Goal: Task Accomplishment & Management: Manage account settings

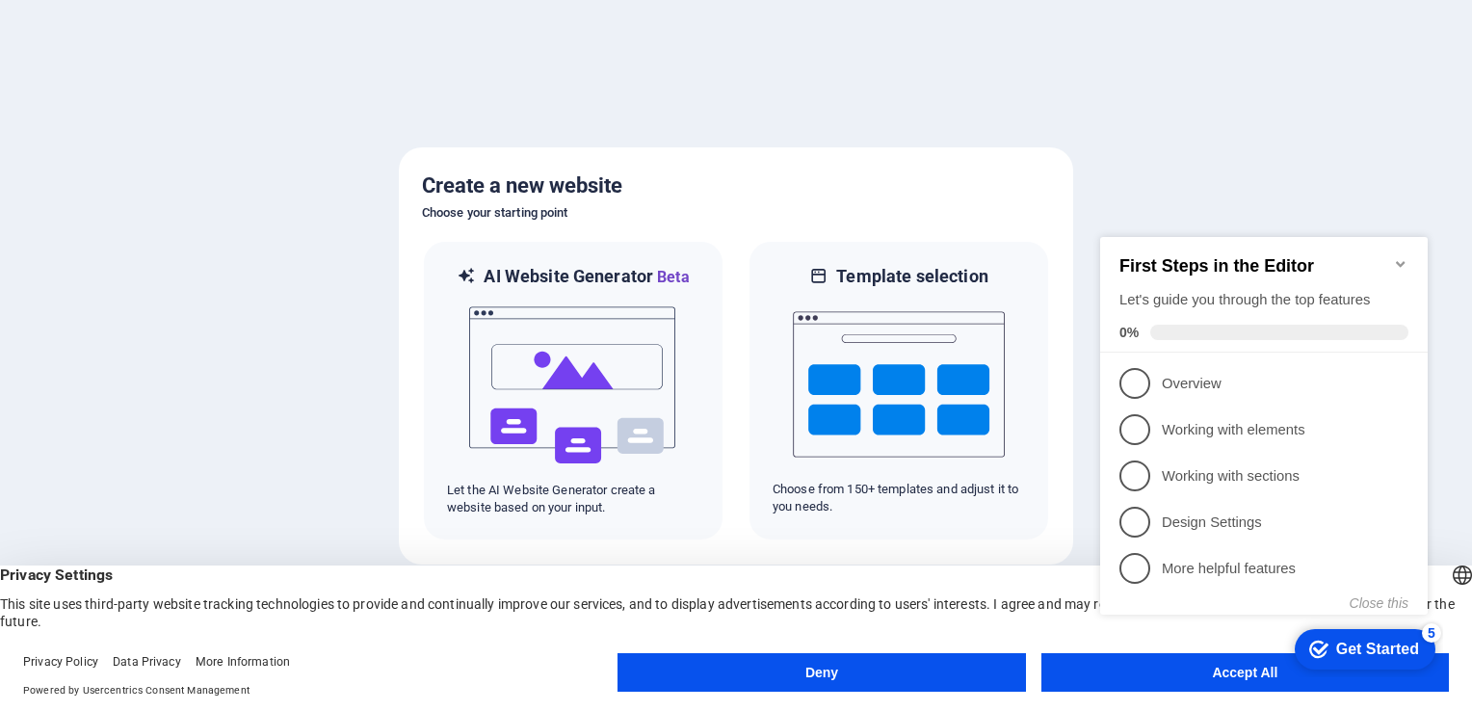
click at [1186, 682] on button "Accept All" at bounding box center [1244, 672] width 407 height 39
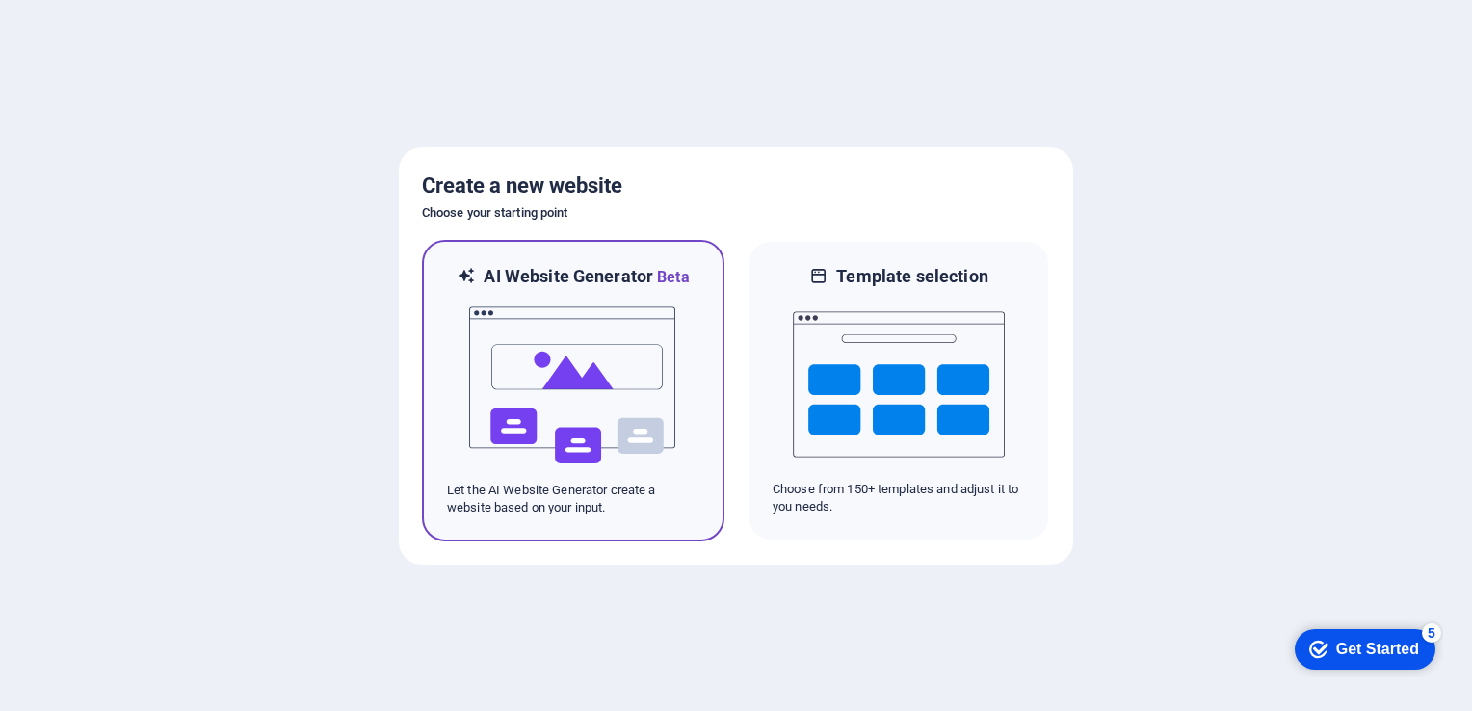
click at [604, 410] on img at bounding box center [573, 385] width 212 height 193
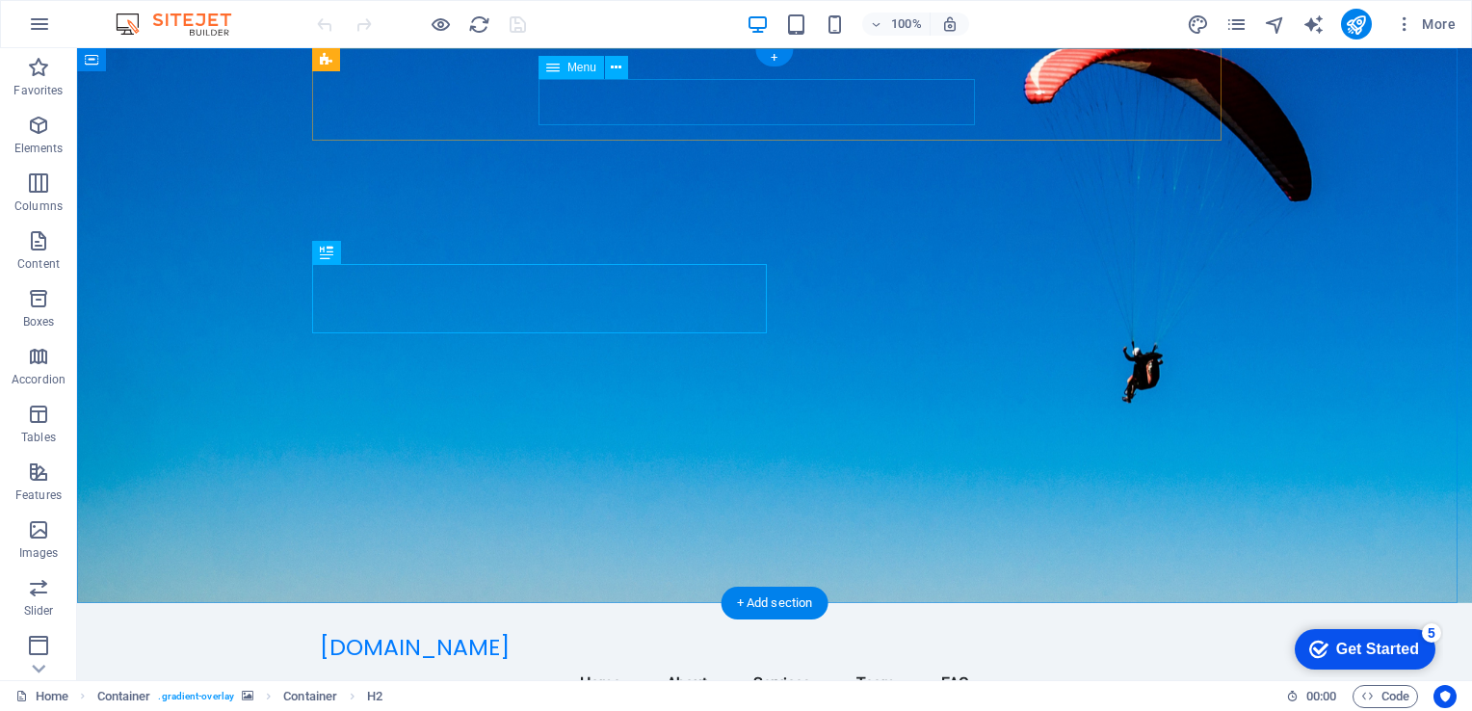
click at [850, 661] on nav "Home About Services Team FAQ" at bounding box center [774, 684] width 909 height 46
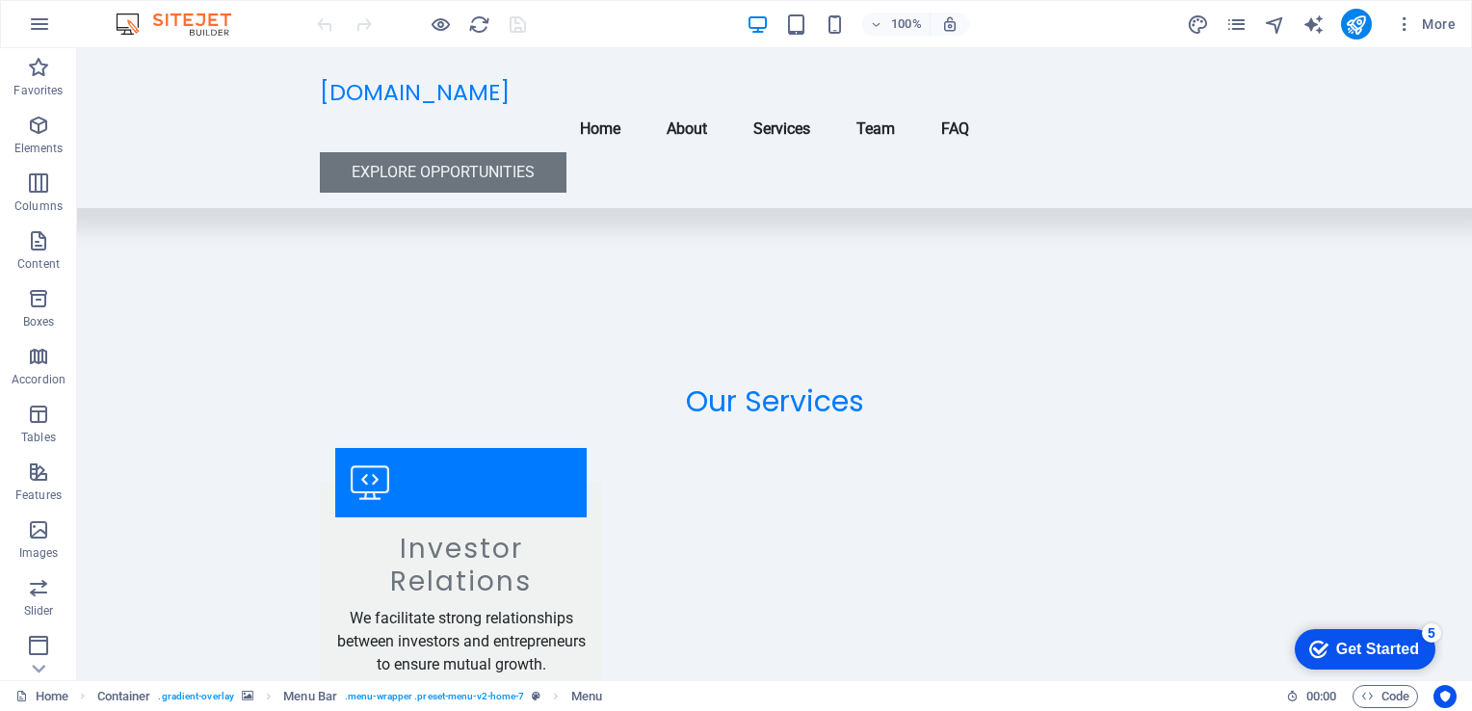
scroll to position [1740, 0]
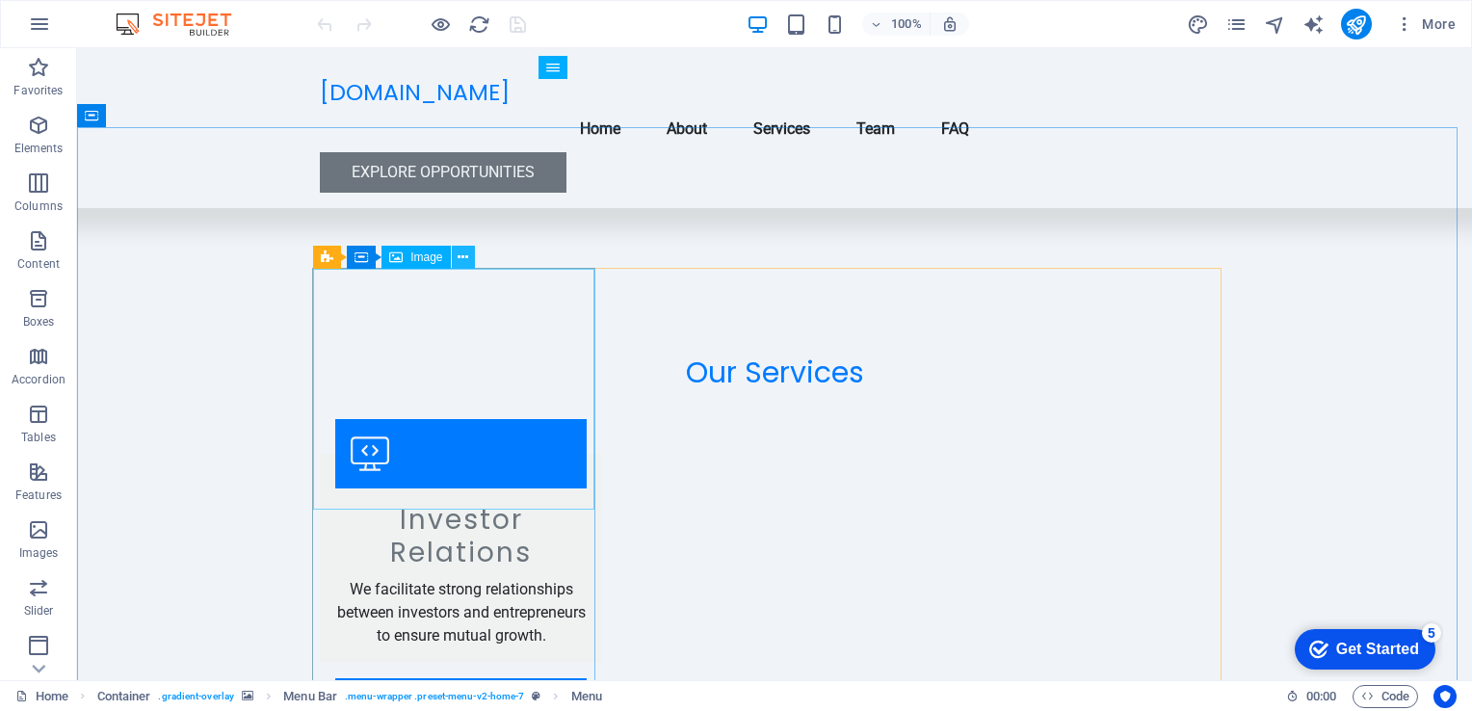
click at [461, 262] on icon at bounding box center [462, 258] width 11 height 20
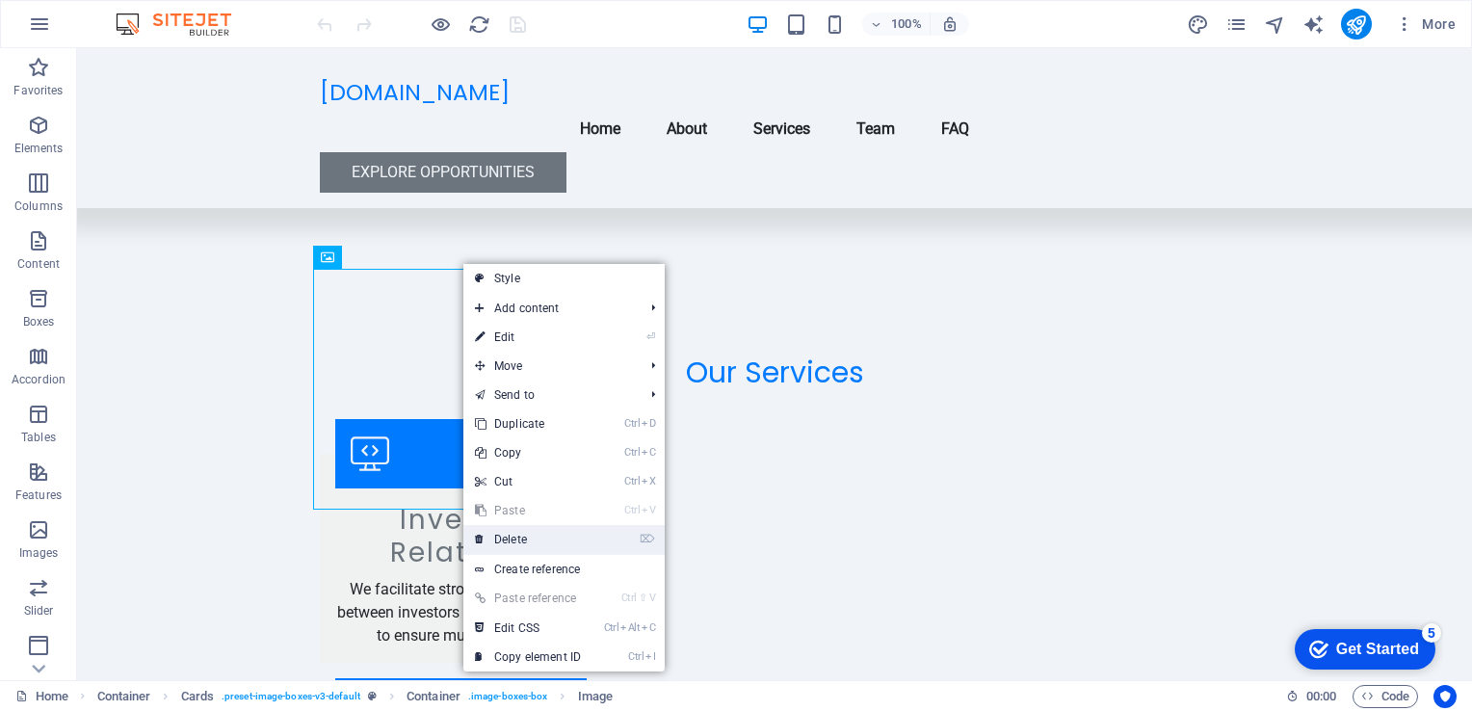
click at [510, 540] on link "⌦ Delete" at bounding box center [527, 539] width 129 height 29
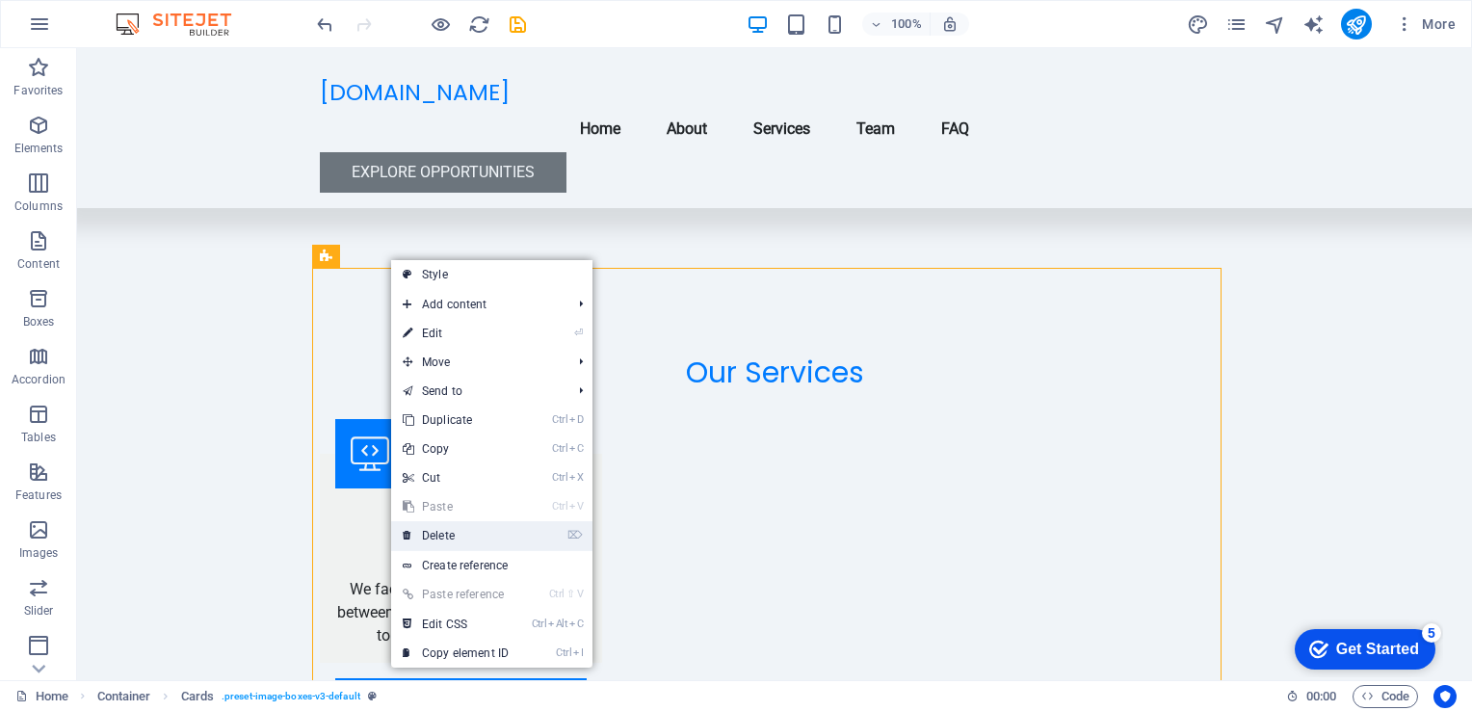
click at [443, 534] on link "⌦ Delete" at bounding box center [455, 535] width 129 height 29
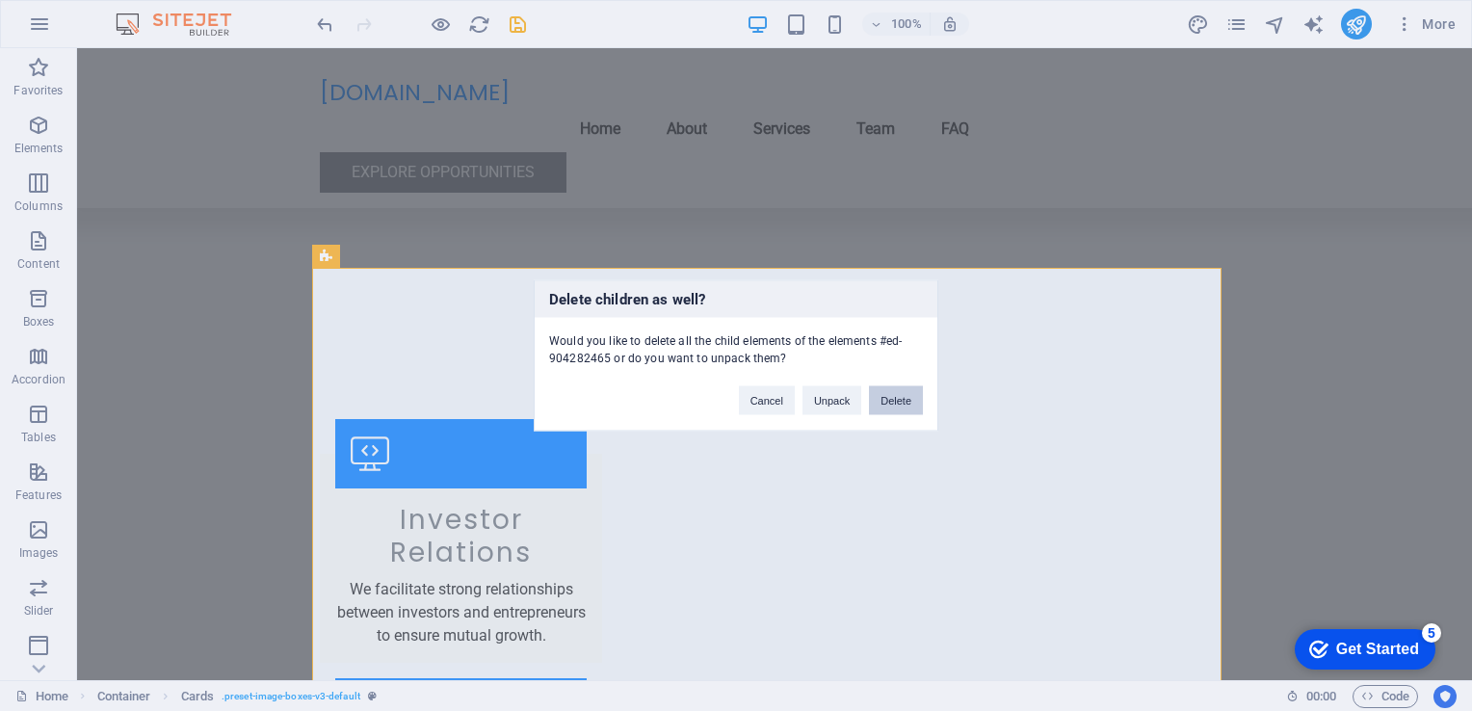
click at [882, 406] on button "Delete" at bounding box center [896, 400] width 54 height 29
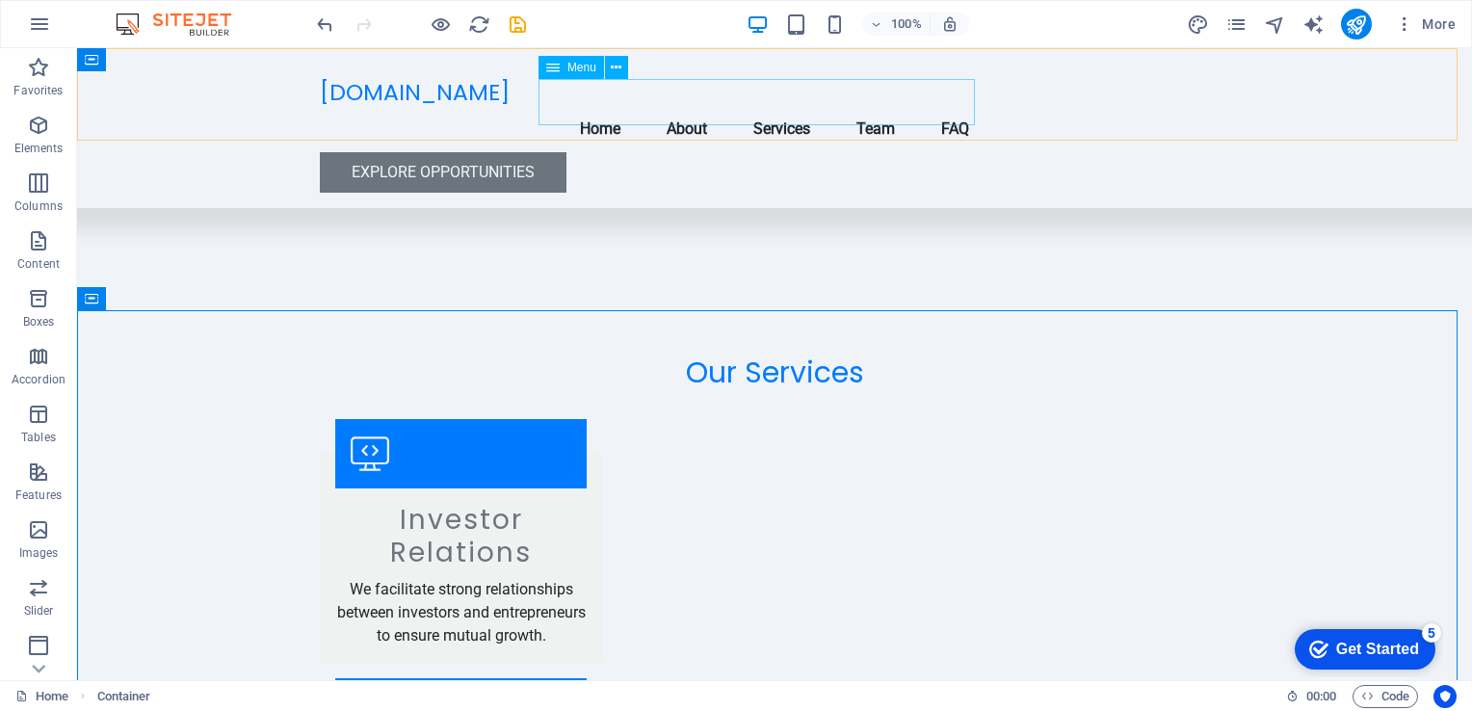
click at [861, 110] on nav "Home About Services Team FAQ" at bounding box center [774, 129] width 909 height 46
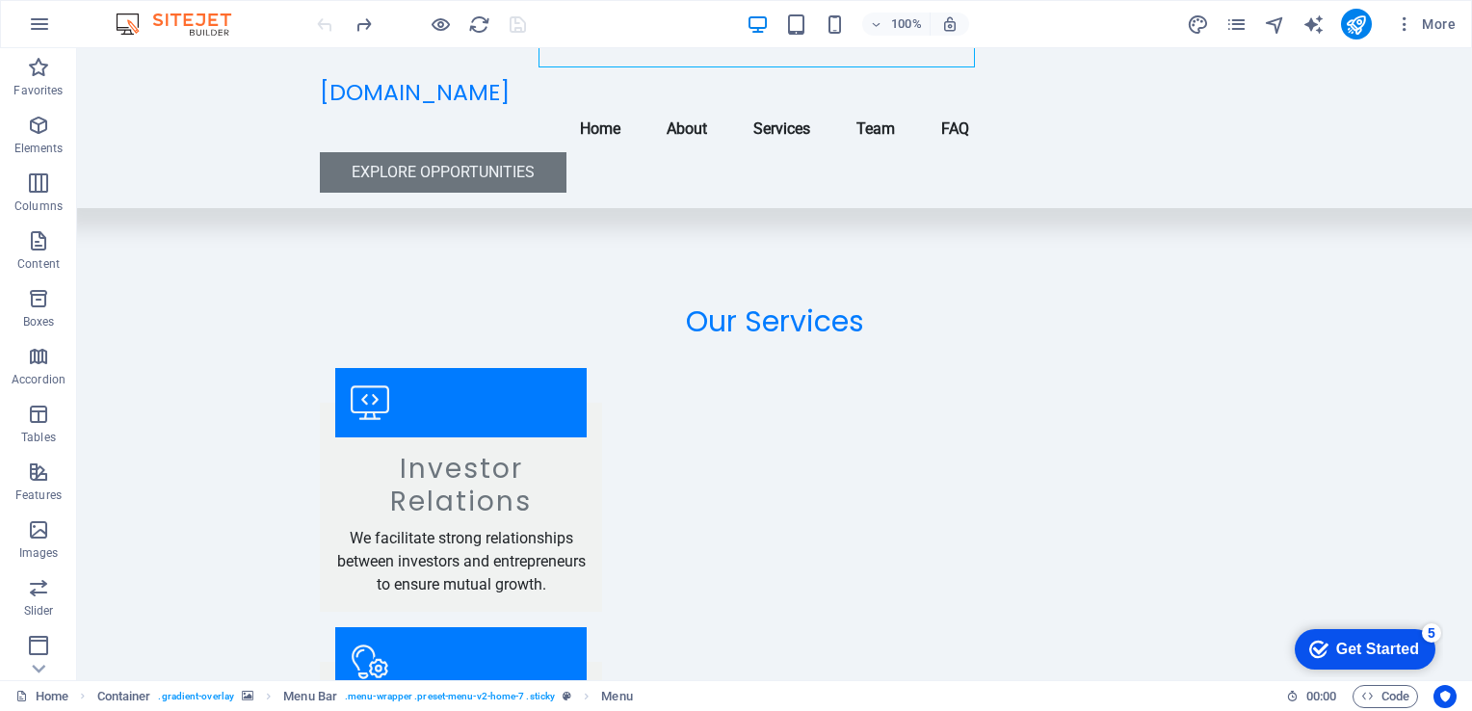
scroll to position [1810, 0]
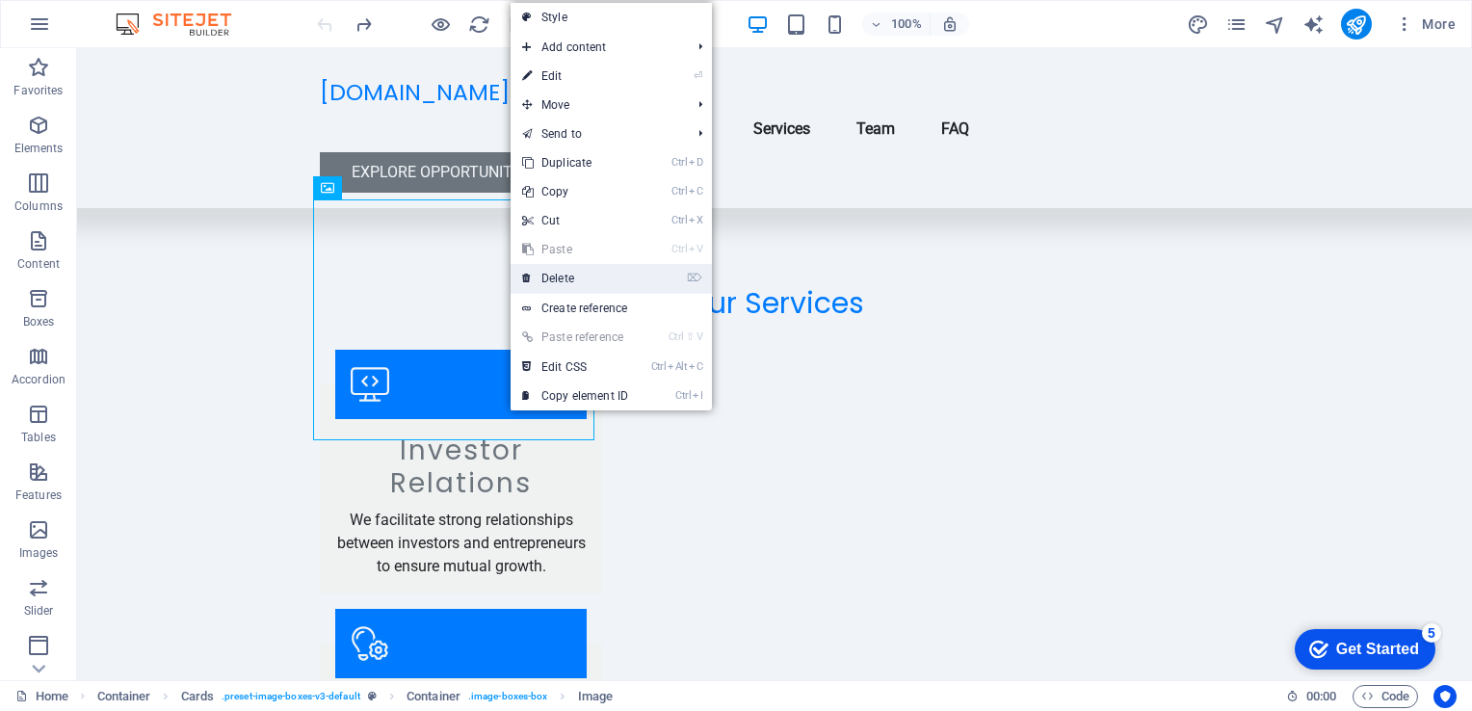
click at [568, 274] on link "⌦ Delete" at bounding box center [574, 278] width 129 height 29
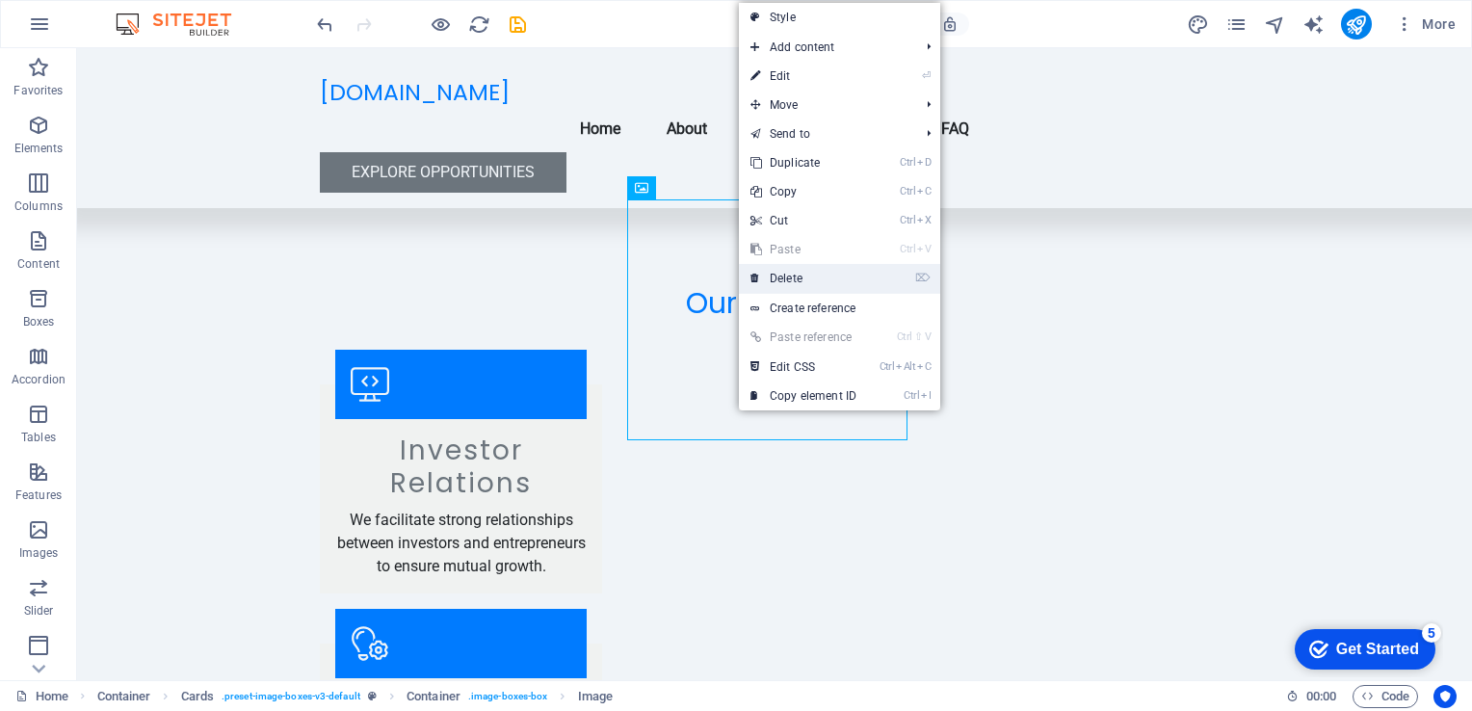
click at [787, 280] on link "⌦ Delete" at bounding box center [803, 278] width 129 height 29
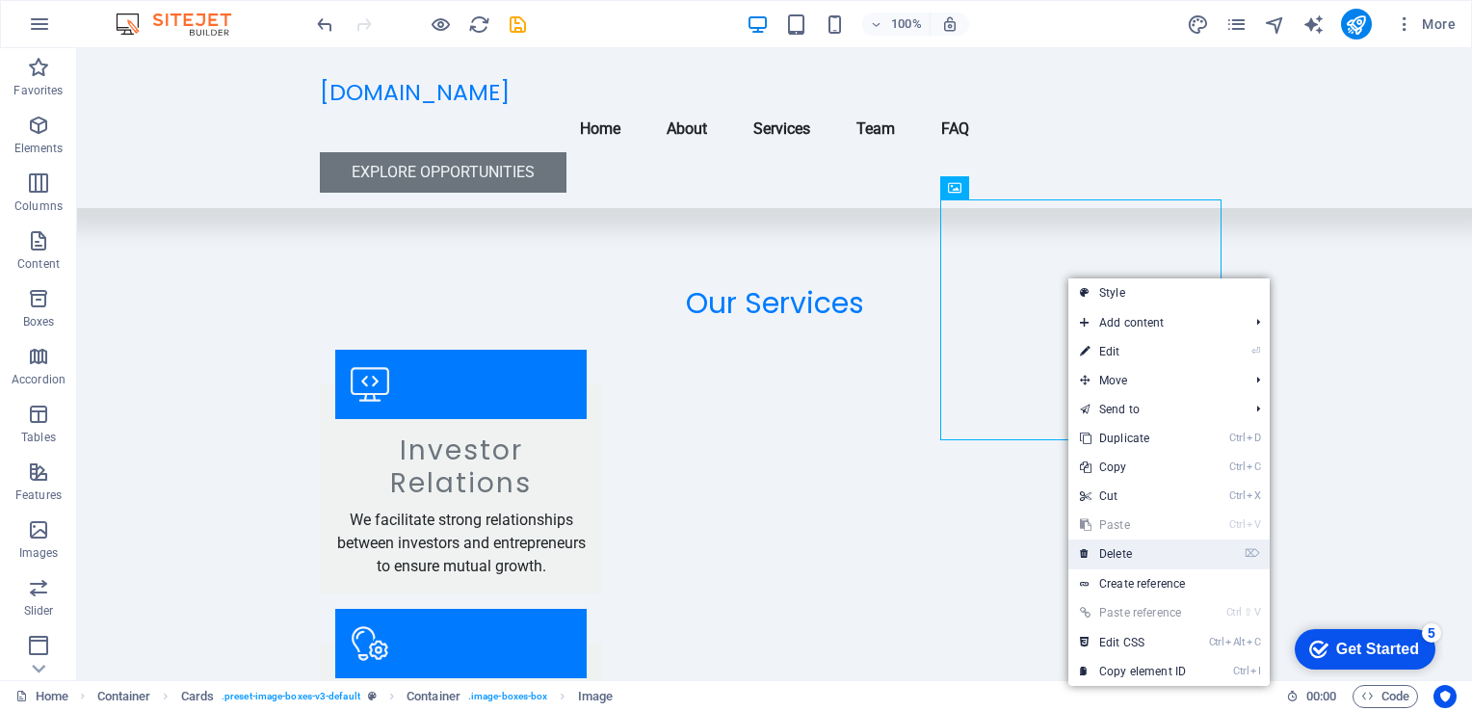
click at [1114, 560] on link "⌦ Delete" at bounding box center [1132, 553] width 129 height 29
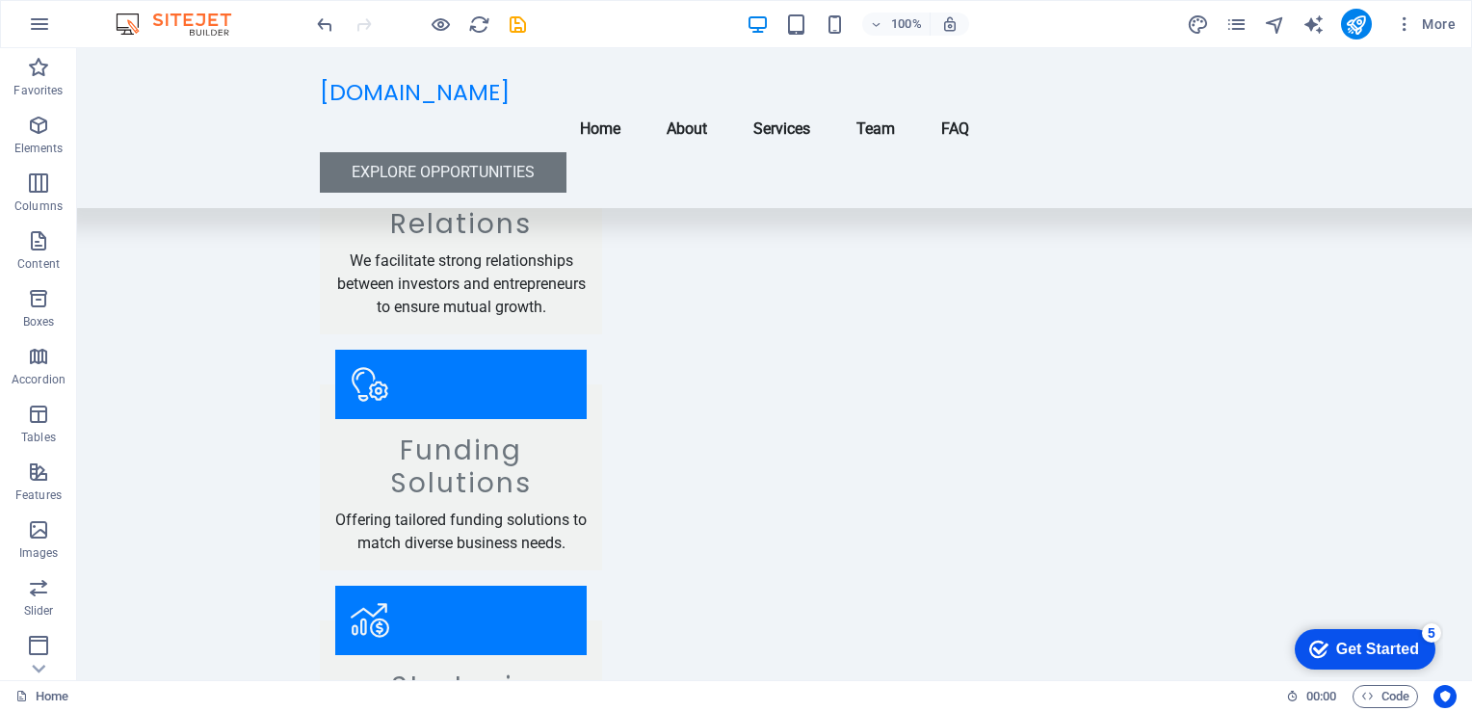
scroll to position [2052, 0]
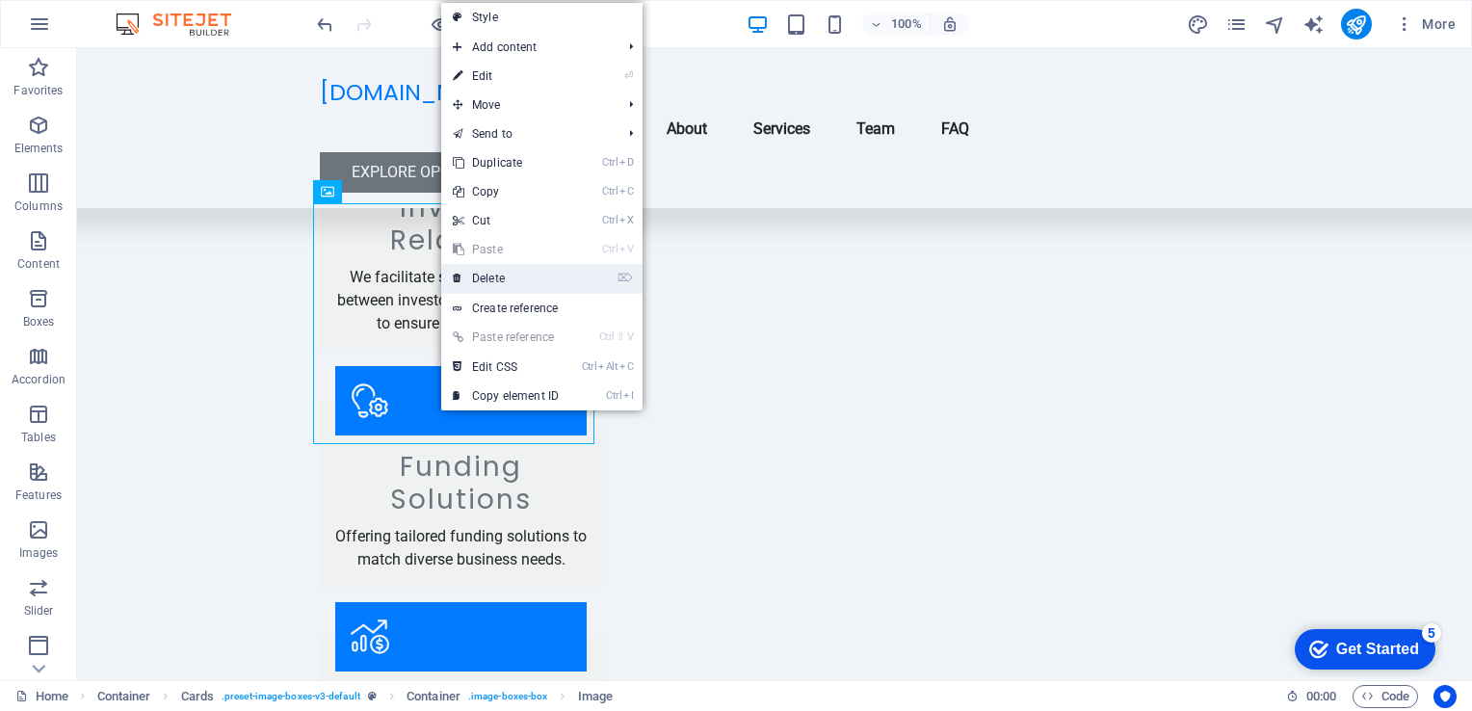
click at [464, 275] on link "⌦ Delete" at bounding box center [505, 278] width 129 height 29
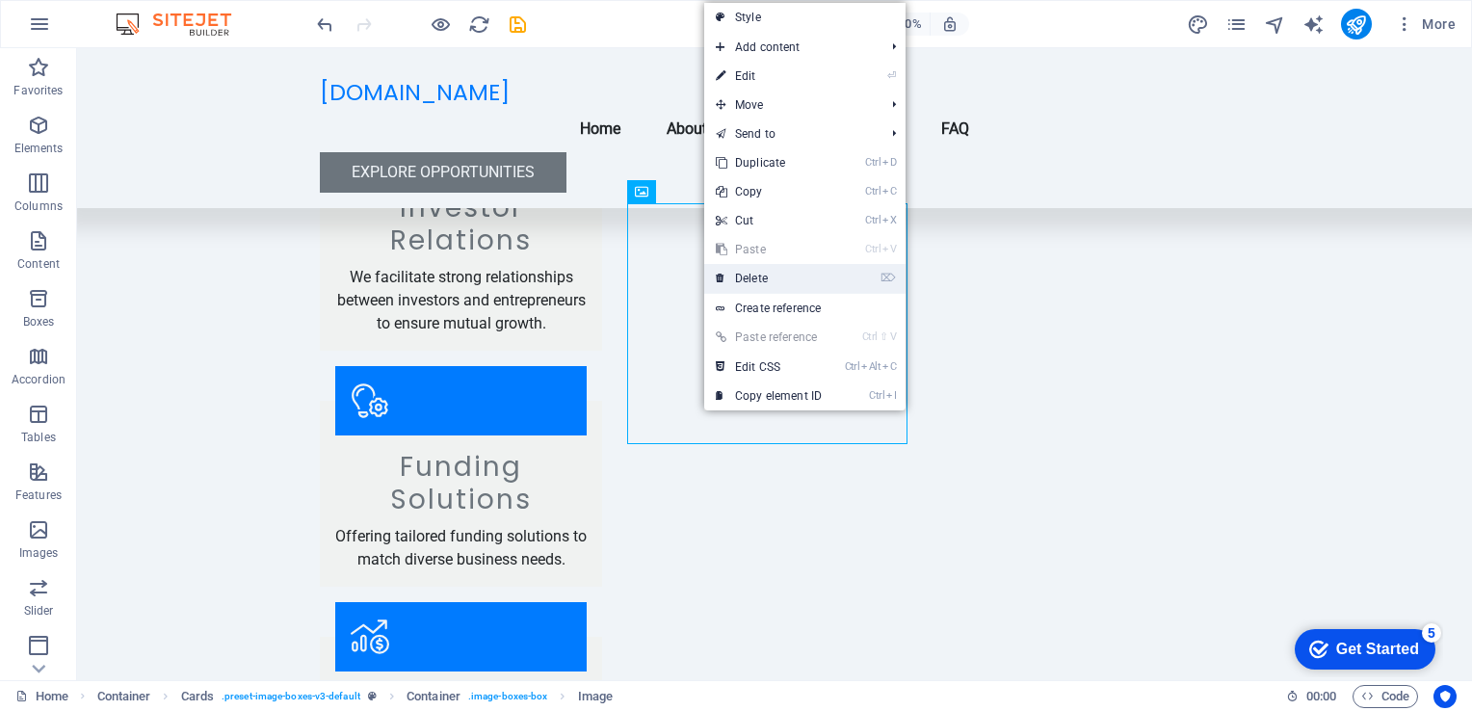
click at [761, 287] on link "⌦ Delete" at bounding box center [768, 278] width 129 height 29
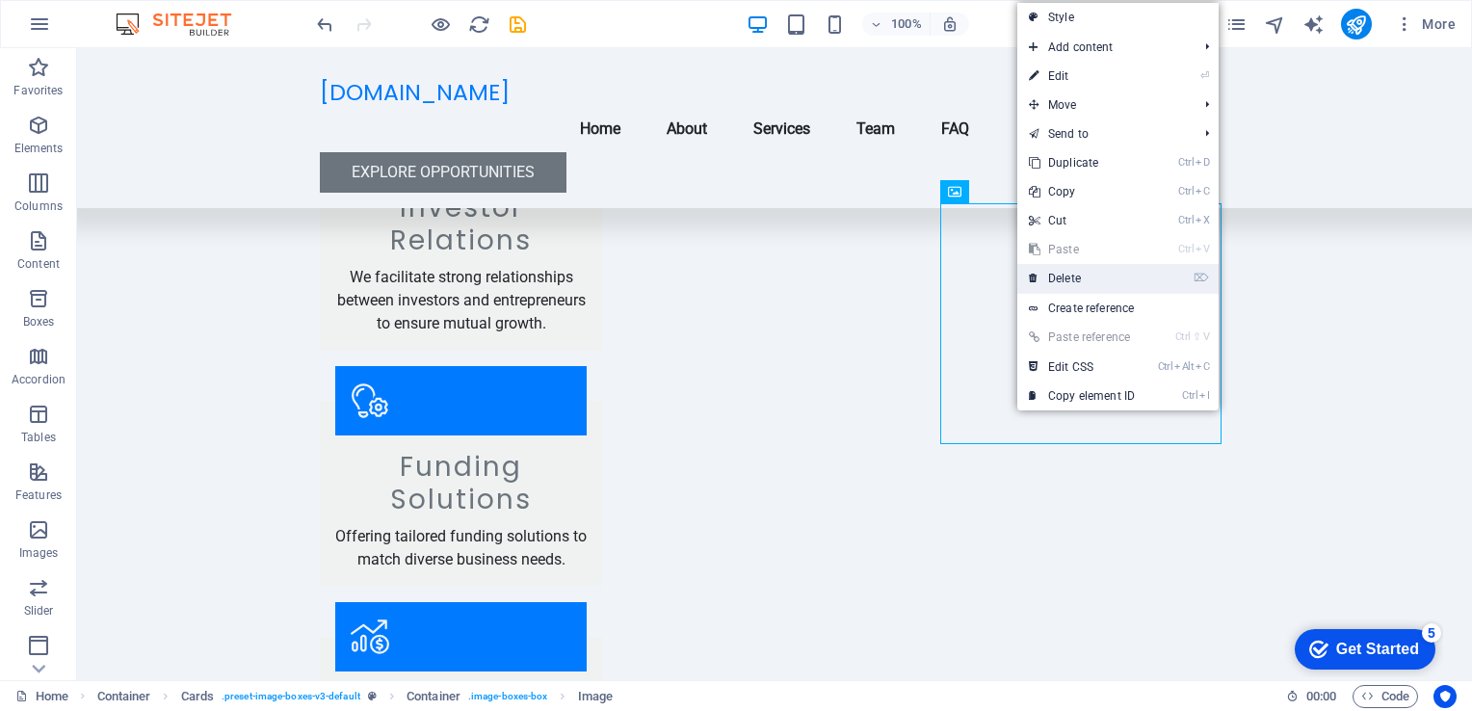
click at [1067, 282] on link "⌦ Delete" at bounding box center [1081, 278] width 129 height 29
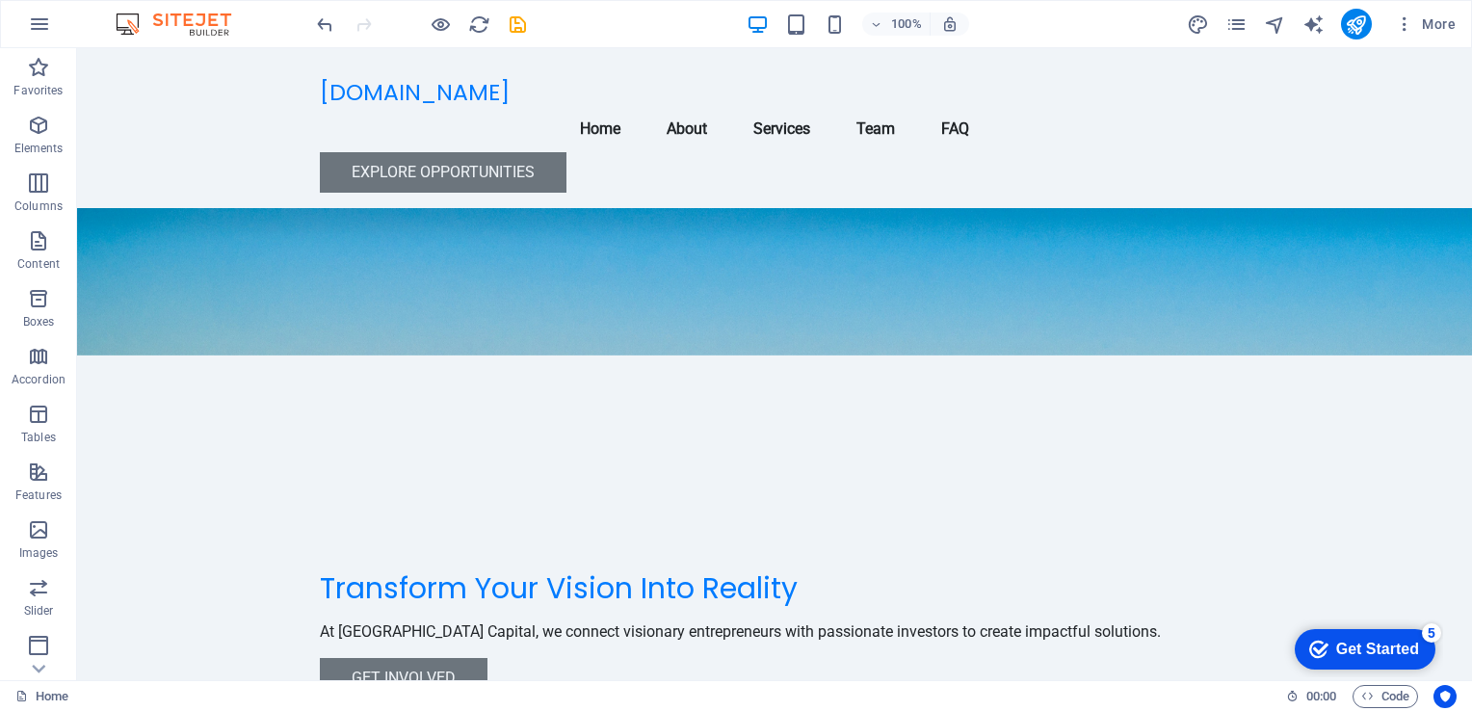
scroll to position [0, 0]
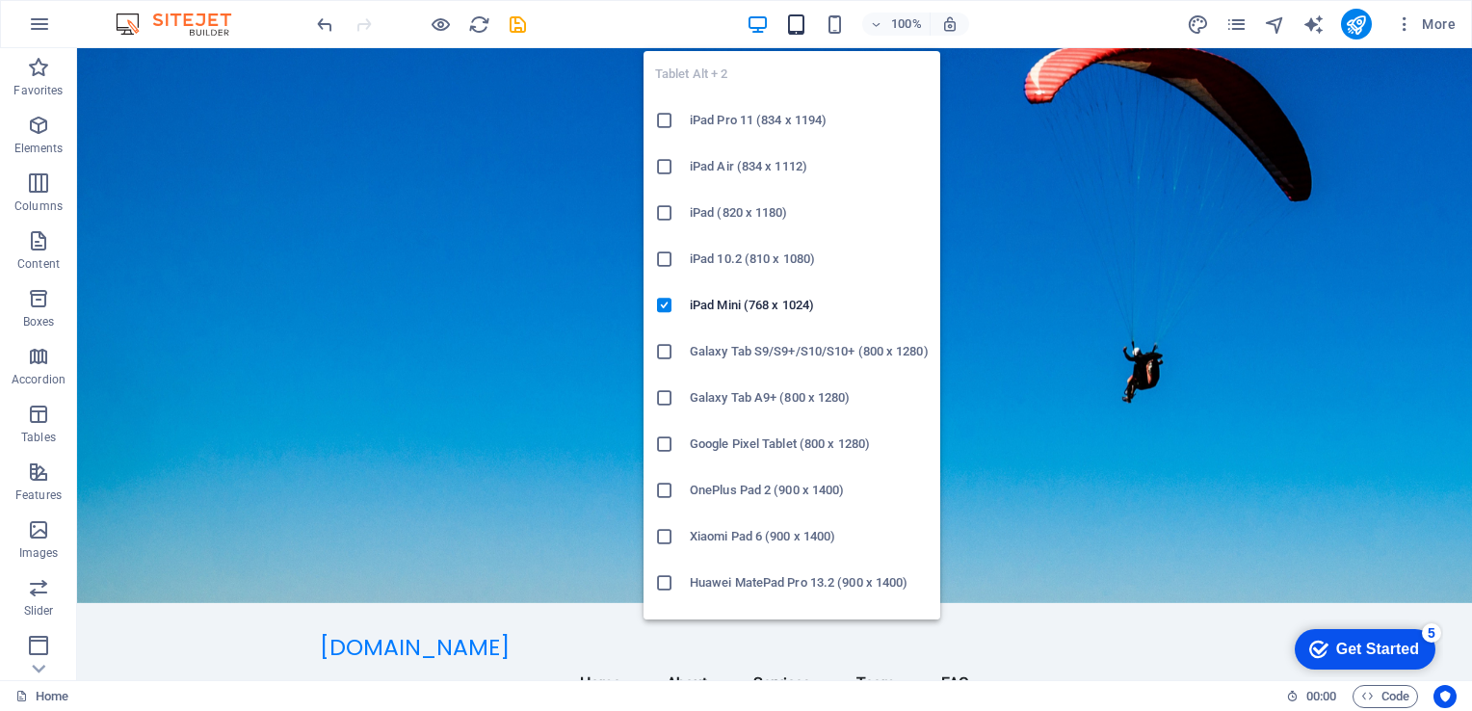
click at [794, 14] on icon "button" at bounding box center [796, 24] width 22 height 22
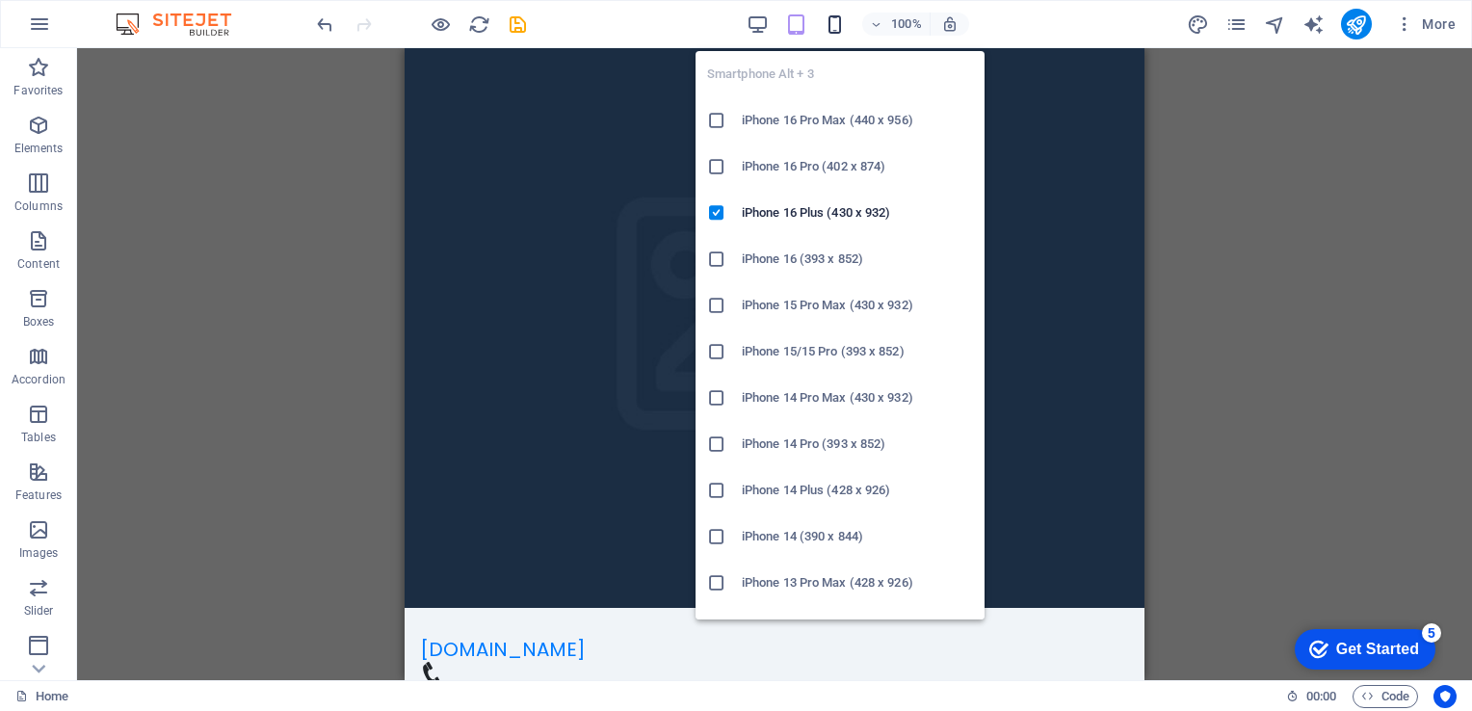
click at [839, 23] on icon "button" at bounding box center [834, 24] width 22 height 22
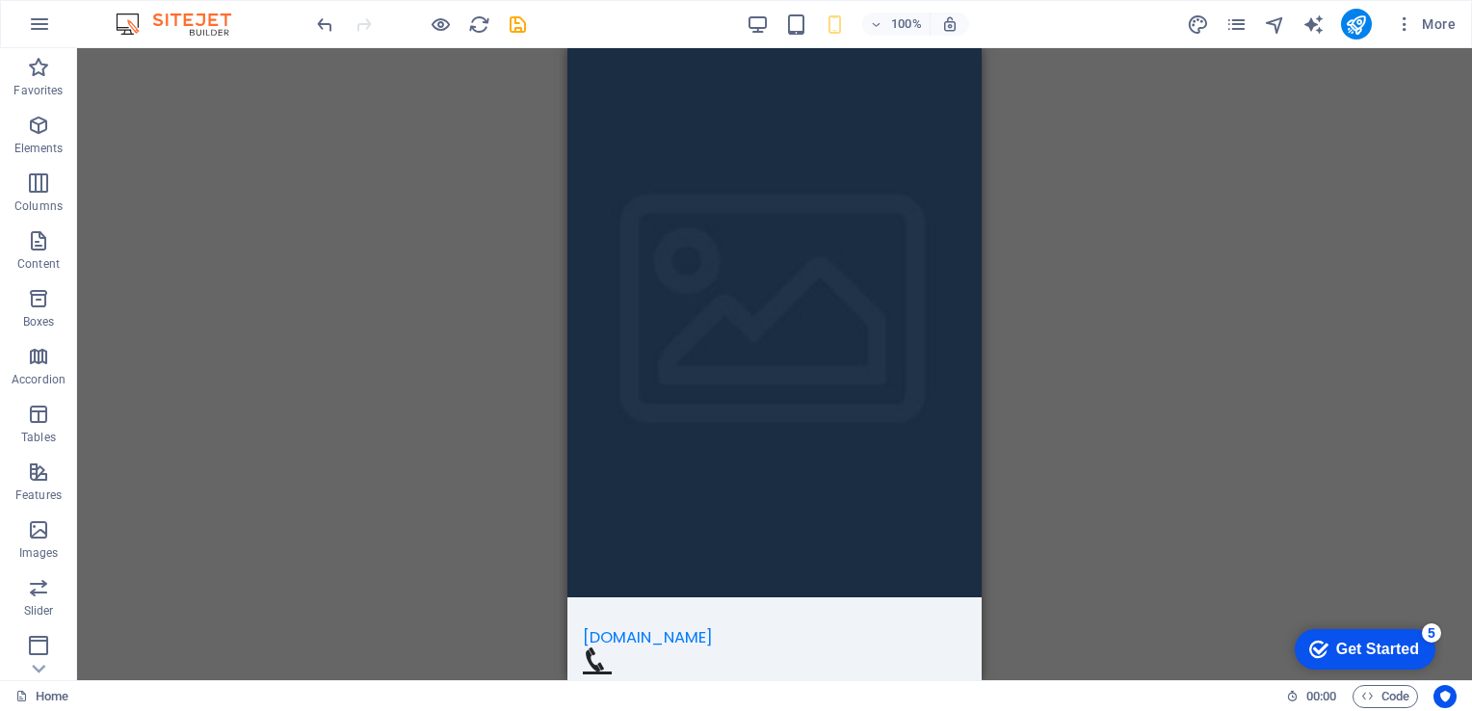
click at [1033, 246] on div "H2 Container Container Menu Bar Button Menu Container Image Cards Container Con…" at bounding box center [774, 364] width 1394 height 632
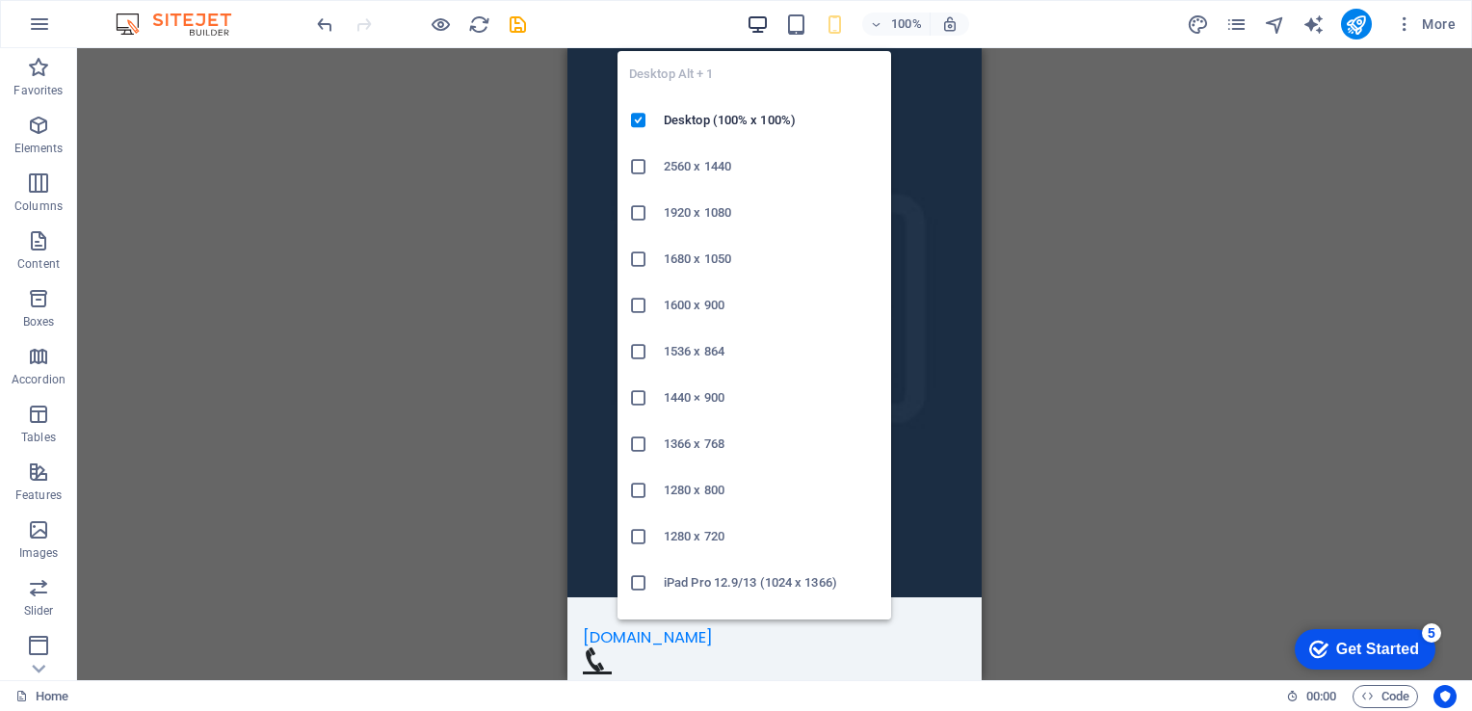
click at [756, 18] on icon "button" at bounding box center [757, 24] width 22 height 22
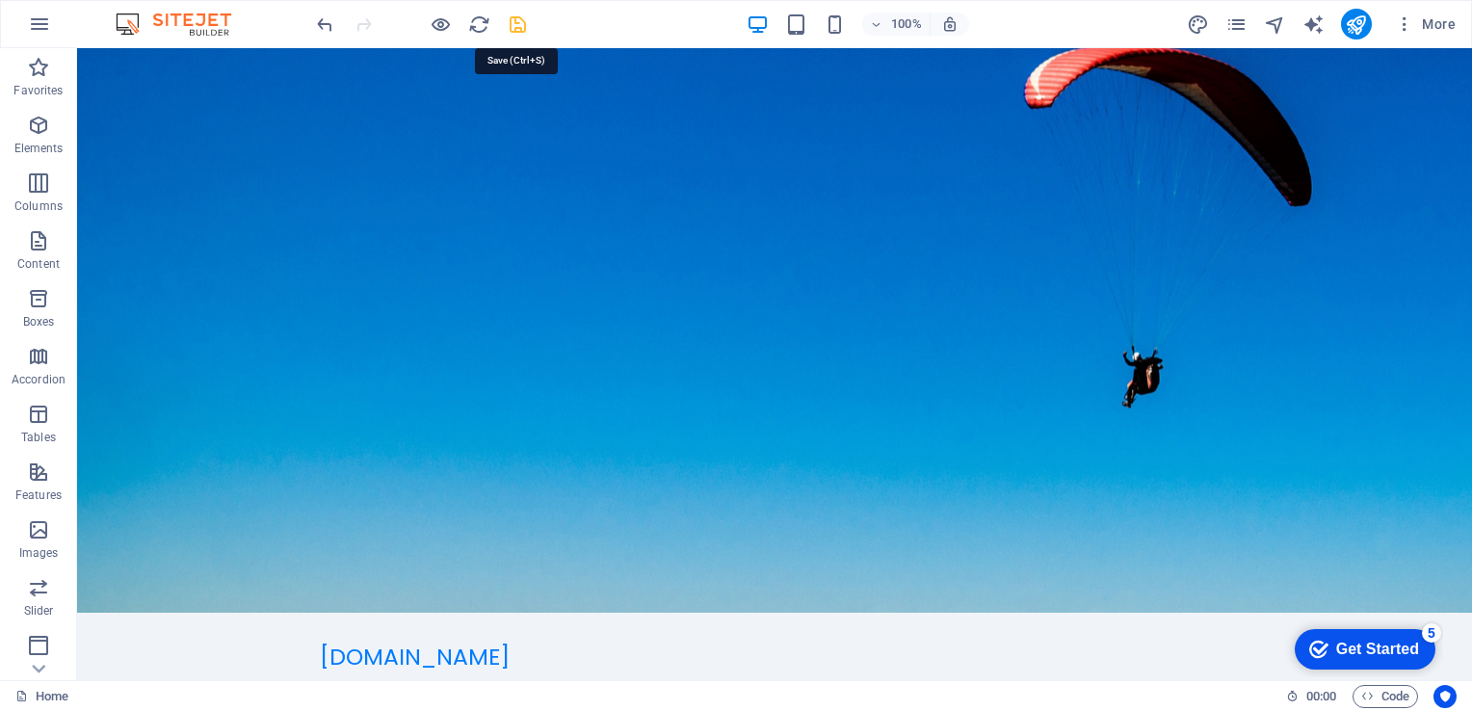
click at [519, 25] on icon "save" at bounding box center [518, 24] width 22 height 22
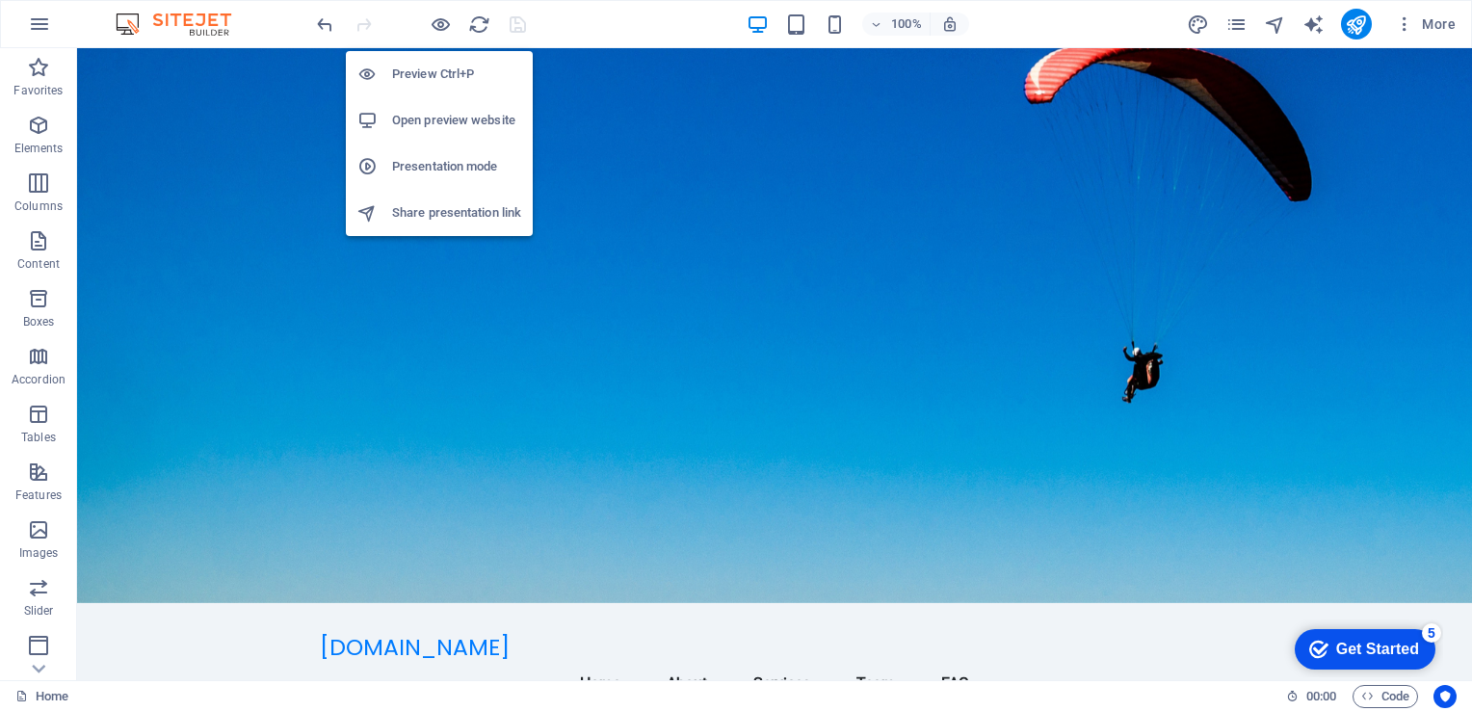
click at [433, 117] on h6 "Open preview website" at bounding box center [456, 120] width 129 height 23
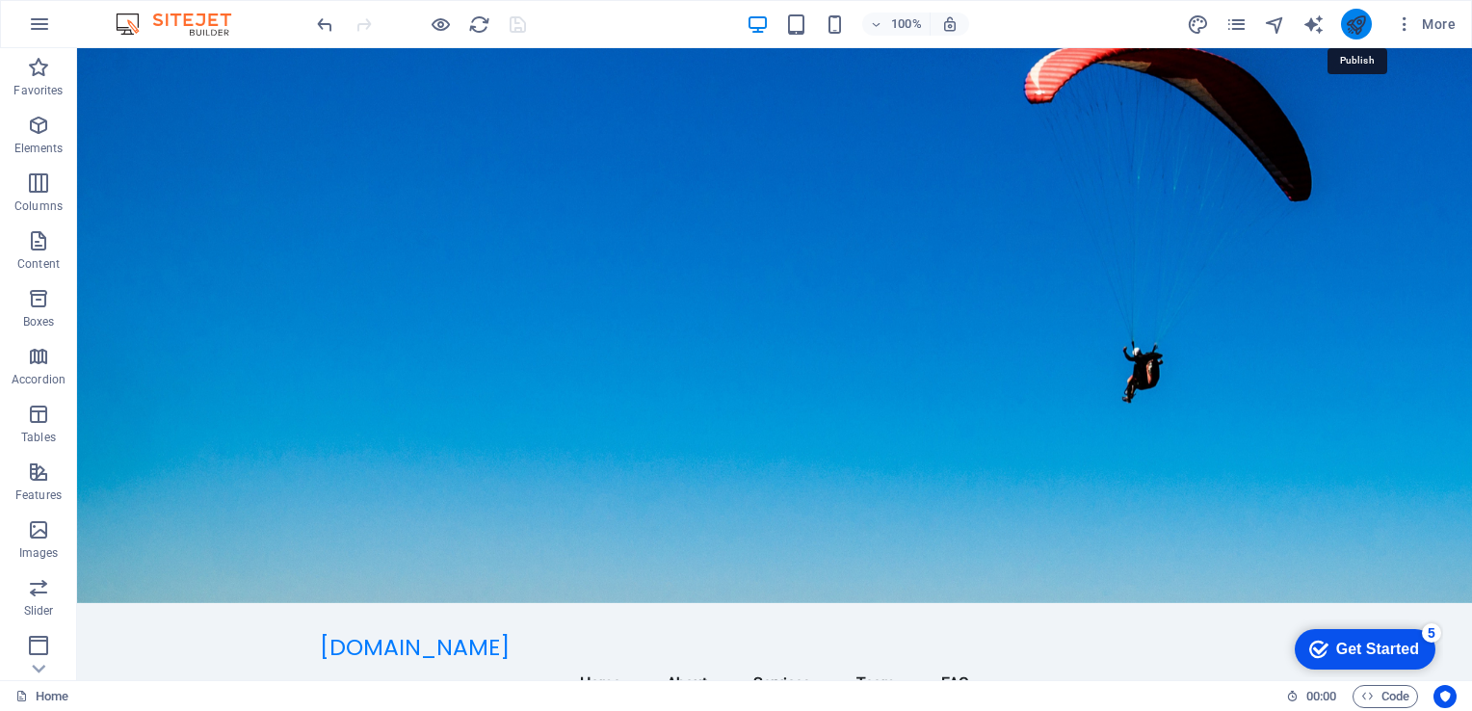
click at [1352, 29] on icon "publish" at bounding box center [1355, 24] width 22 height 22
